Goal: Find specific page/section: Find specific page/section

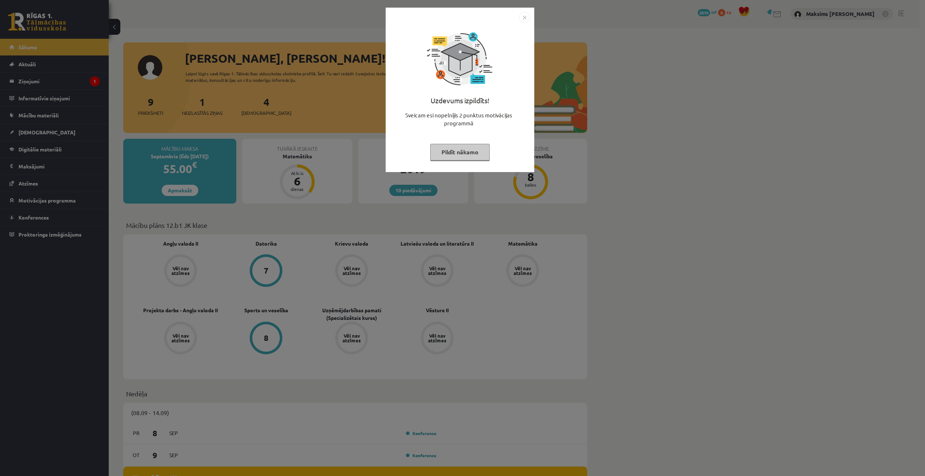
click at [523, 17] on img "Close" at bounding box center [524, 17] width 11 height 11
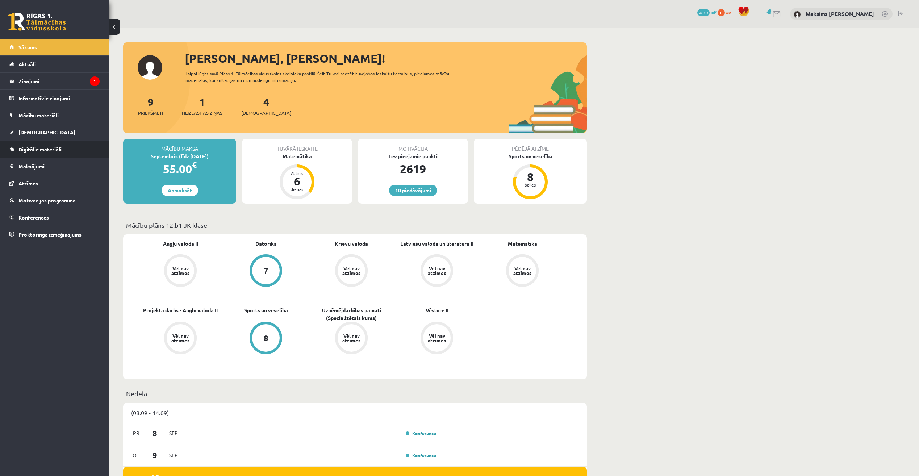
click at [40, 152] on span "Digitālie materiāli" at bounding box center [39, 149] width 43 height 7
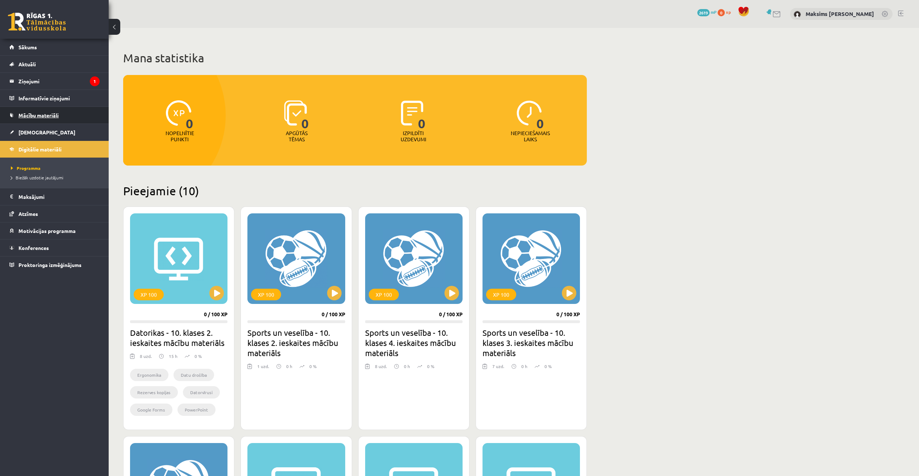
click at [39, 119] on link "Mācību materiāli" at bounding box center [54, 115] width 90 height 17
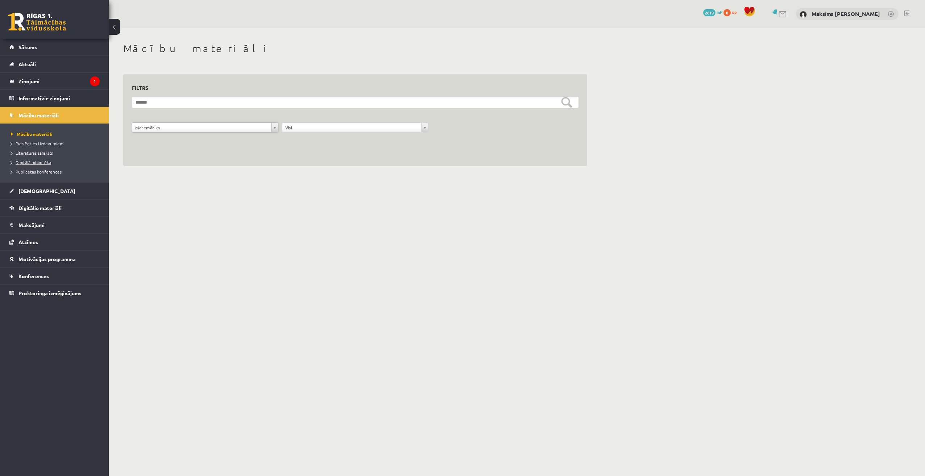
click at [32, 159] on li "Digitālā bibliotēka" at bounding box center [56, 162] width 91 height 9
click at [33, 160] on span "Digitālā bibliotēka" at bounding box center [34, 162] width 46 height 6
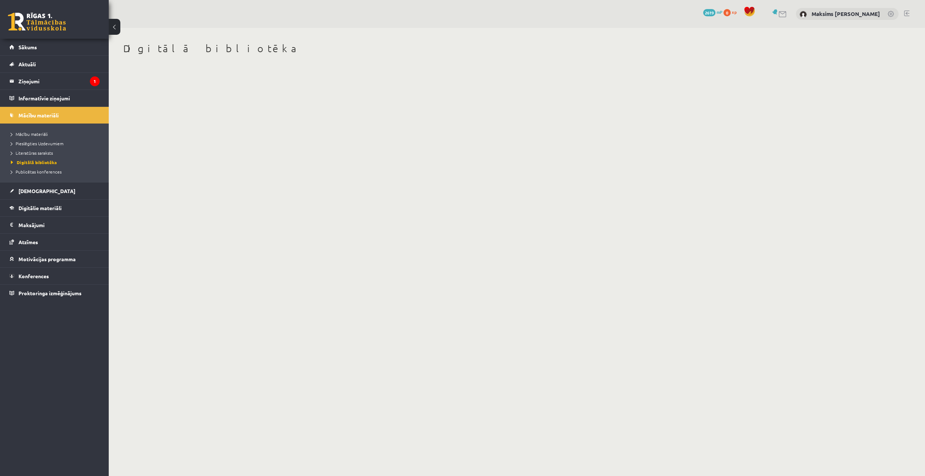
drag, startPoint x: 173, startPoint y: 81, endPoint x: 154, endPoint y: 78, distance: 19.8
click at [172, 81] on body "10 Dāvanas 2619 mP 0 xp Maksims [PERSON_NAME] Sākums Aktuāli Kā mācīties eSKOLĀ…" at bounding box center [462, 238] width 925 height 476
drag, startPoint x: 154, startPoint y: 78, endPoint x: 158, endPoint y: 67, distance: 11.2
click at [153, 78] on div "Digitālā bibliotēka" at bounding box center [355, 54] width 493 height 52
click at [160, 65] on div "Digitālā bibliotēka" at bounding box center [355, 54] width 493 height 52
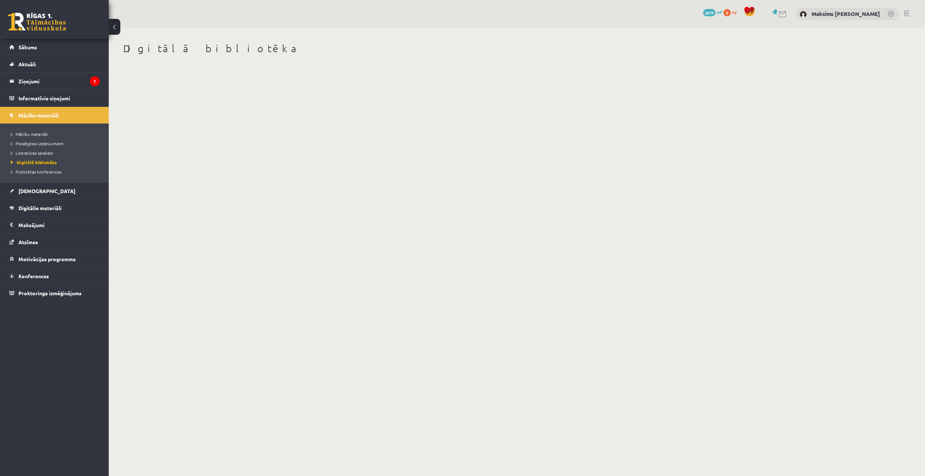
drag, startPoint x: 212, startPoint y: 64, endPoint x: 209, endPoint y: 79, distance: 15.3
click at [208, 69] on div "Digitālā bibliotēka" at bounding box center [355, 54] width 493 height 52
click at [212, 82] on body "10 Dāvanas 2619 mP 0 xp Maksims [PERSON_NAME] Sākums Aktuāli Kā mācīties eSKOLĀ…" at bounding box center [462, 238] width 925 height 476
click at [209, 82] on body "10 Dāvanas 2619 mP 0 xp Maksims [PERSON_NAME] Sākums Aktuāli Kā mācīties eSKOLĀ…" at bounding box center [462, 238] width 925 height 476
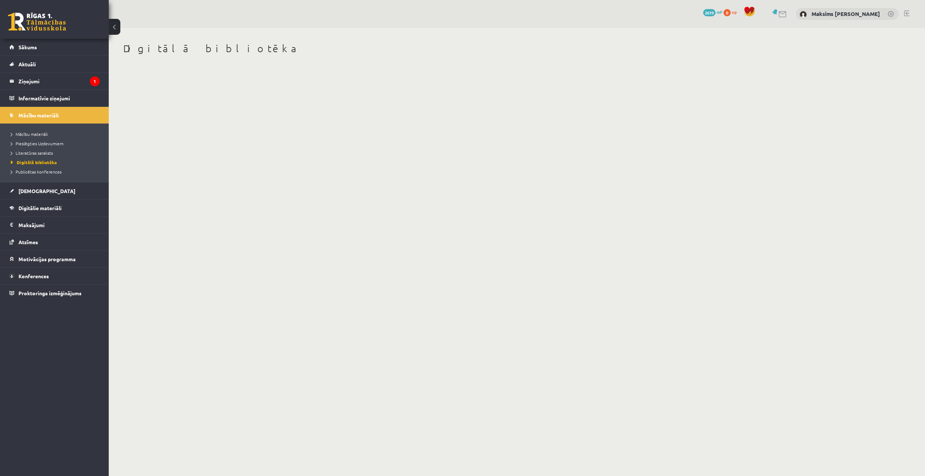
drag, startPoint x: 209, startPoint y: 82, endPoint x: 205, endPoint y: 82, distance: 3.6
click at [208, 82] on body "10 Dāvanas 2619 mP 0 xp Maksims [PERSON_NAME] Sākums Aktuāli Kā mācīties eSKOLĀ…" at bounding box center [462, 238] width 925 height 476
click at [37, 136] on span "Mācību materiāli" at bounding box center [29, 134] width 37 height 6
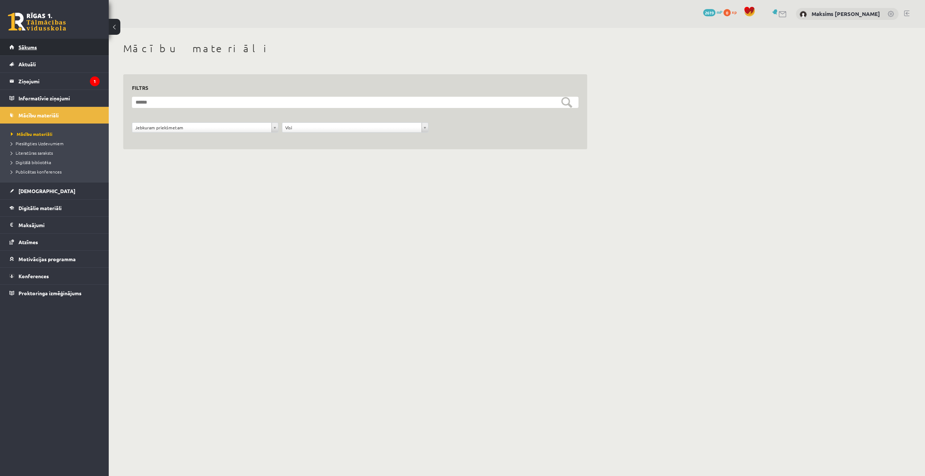
click at [32, 46] on span "Sākums" at bounding box center [27, 47] width 18 height 7
